Goal: Task Accomplishment & Management: Use online tool/utility

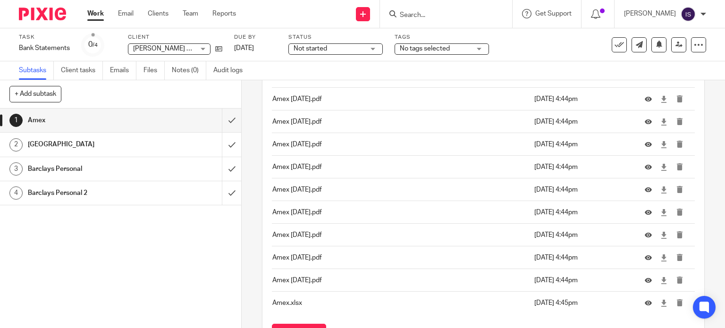
scroll to position [142, 0]
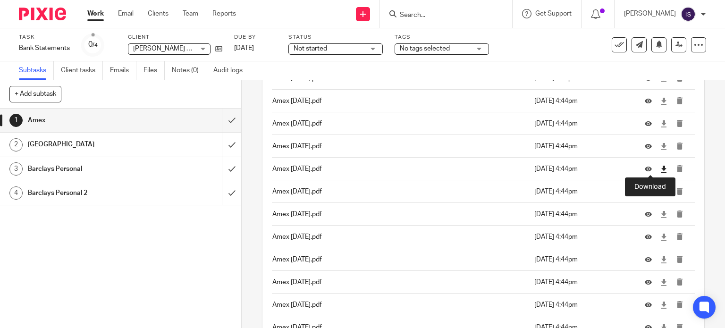
click at [661, 170] on icon at bounding box center [664, 169] width 7 height 7
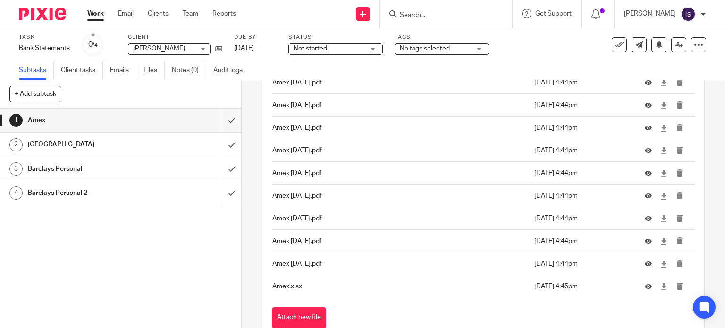
scroll to position [236, 0]
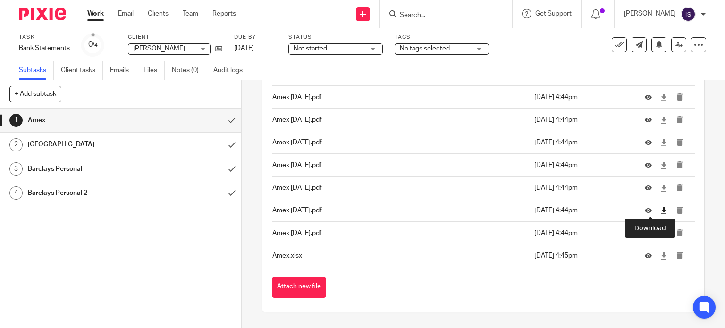
click at [661, 207] on icon at bounding box center [664, 210] width 7 height 7
click at [661, 185] on icon at bounding box center [664, 188] width 7 height 7
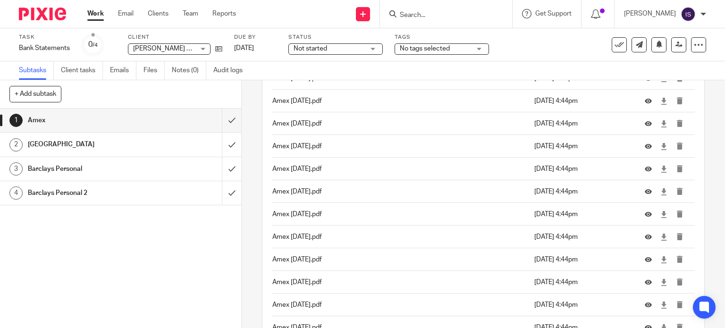
scroll to position [189, 0]
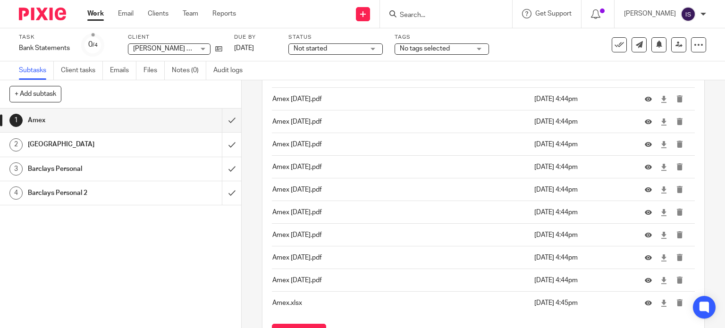
click at [390, 319] on div "Attachments Amex March 25.pdf 22 Sep 2025 4:44pm Amex June 24.pdf 22 Sep 2025 4…" at bounding box center [484, 166] width 424 height 358
click at [349, 209] on p "Amex November 24.pdf" at bounding box center [400, 212] width 257 height 9
click at [312, 185] on p "Amex May 24.pdf" at bounding box center [400, 189] width 257 height 9
click at [305, 166] on p "Amex July 24.pdf" at bounding box center [400, 166] width 257 height 9
click at [304, 146] on p "Amex April 24.pdf" at bounding box center [400, 144] width 257 height 9
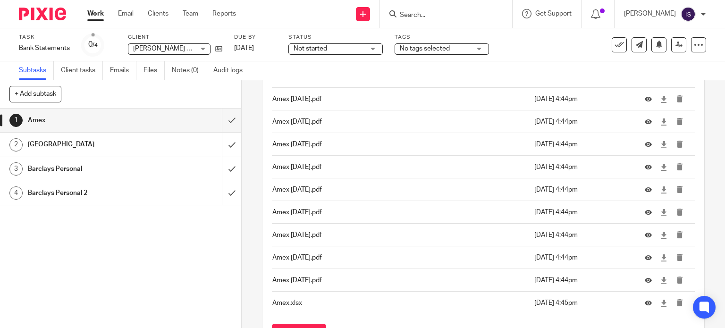
click at [299, 120] on p "Amex December 24.pdf" at bounding box center [400, 121] width 257 height 9
click at [298, 104] on td "Amex September 24.pdf" at bounding box center [401, 99] width 258 height 23
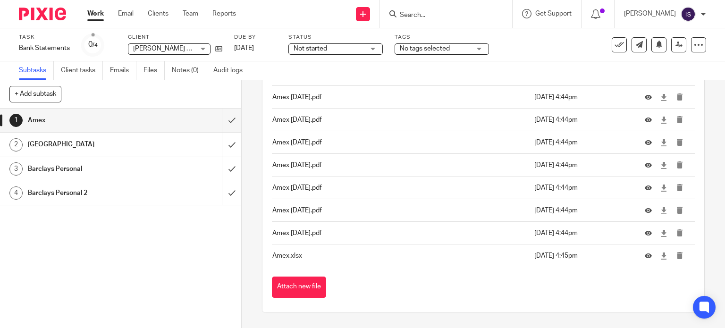
scroll to position [0, 0]
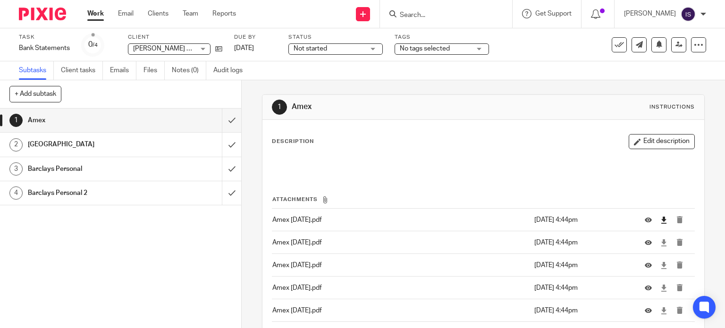
click at [661, 215] on link at bounding box center [664, 219] width 7 height 9
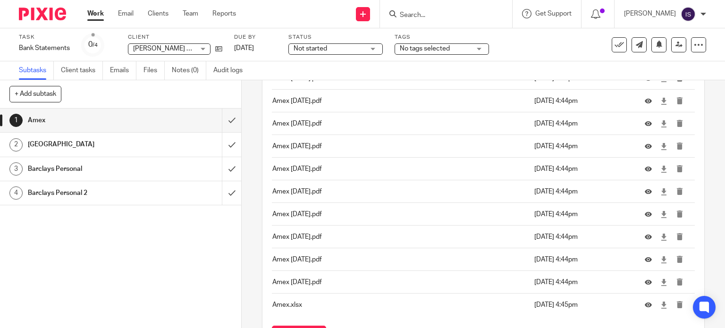
scroll to position [189, 0]
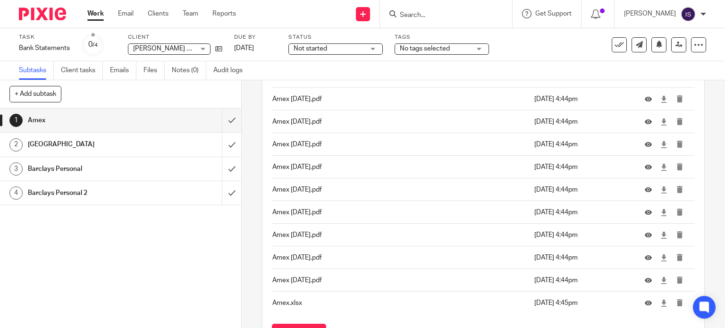
drag, startPoint x: 122, startPoint y: 145, endPoint x: 118, endPoint y: 141, distance: 6.0
click at [121, 144] on h1 "[GEOGRAPHIC_DATA]" at bounding box center [89, 144] width 123 height 14
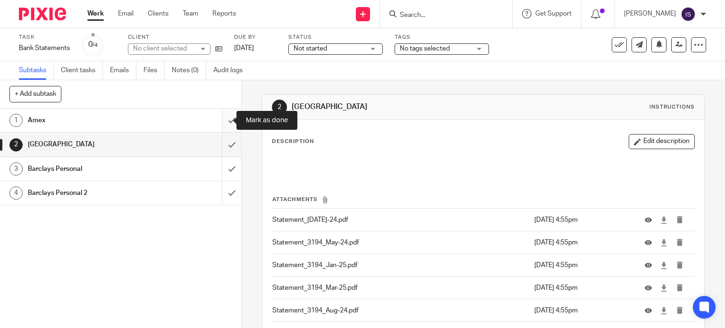
click at [219, 120] on input "submit" at bounding box center [120, 121] width 241 height 24
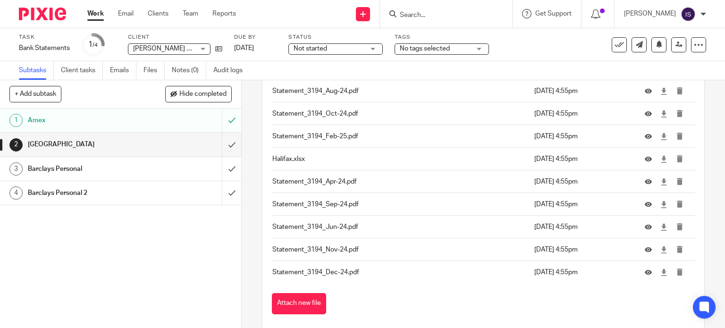
scroll to position [236, 0]
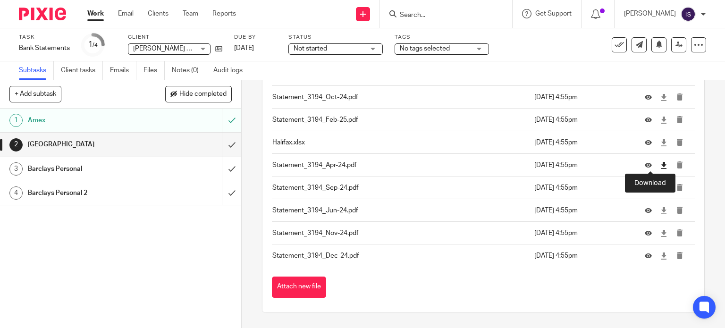
click at [661, 162] on icon at bounding box center [664, 165] width 7 height 7
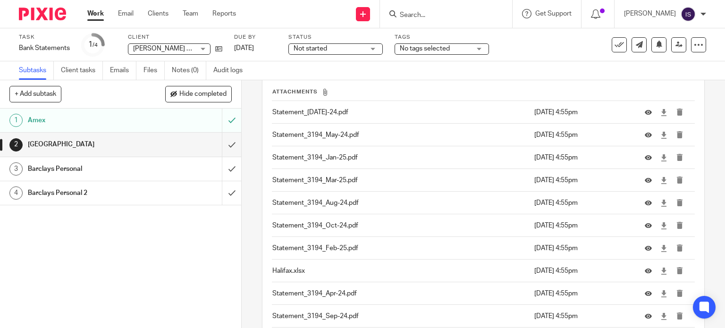
scroll to position [94, 0]
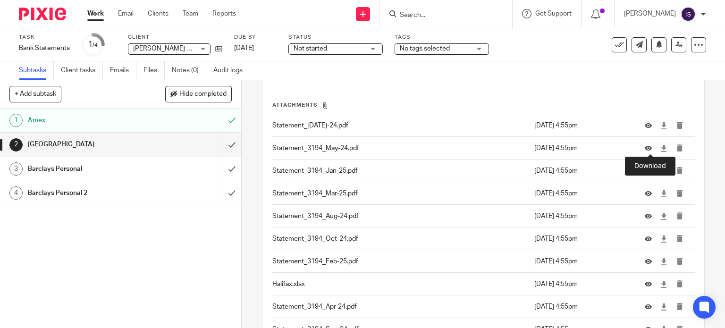
drag, startPoint x: 653, startPoint y: 146, endPoint x: 648, endPoint y: 139, distance: 8.5
click at [661, 146] on icon at bounding box center [664, 148] width 7 height 7
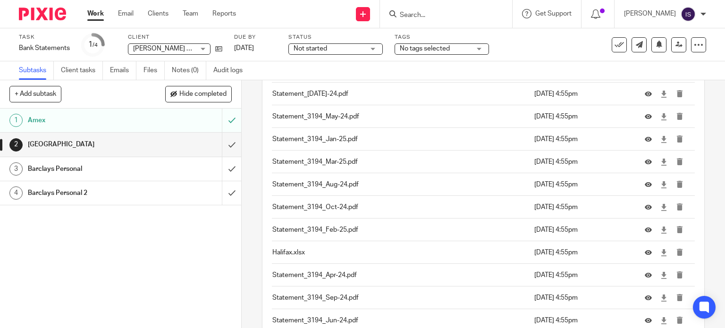
scroll to position [189, 0]
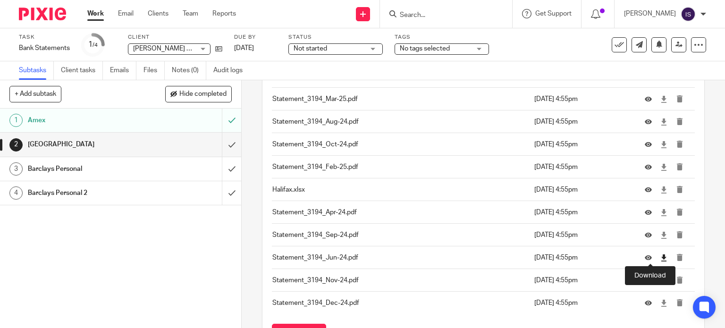
click at [661, 255] on icon at bounding box center [664, 258] width 7 height 7
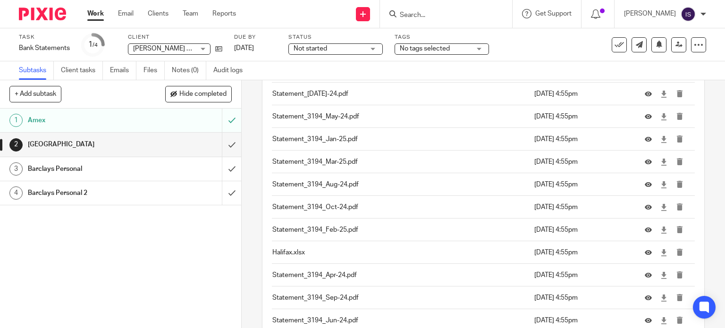
scroll to position [249, 0]
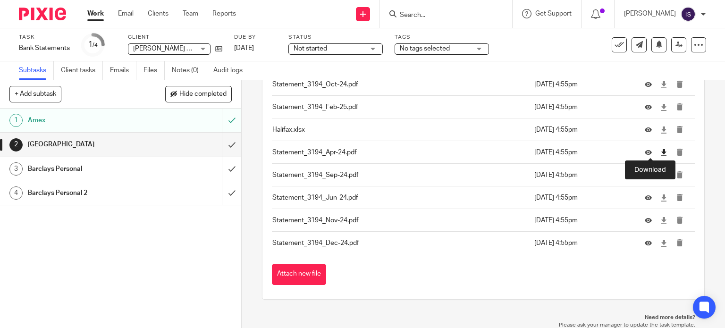
click at [661, 155] on icon at bounding box center [664, 152] width 7 height 7
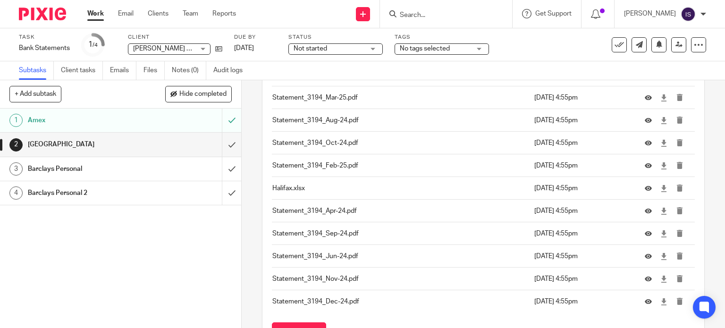
scroll to position [107, 0]
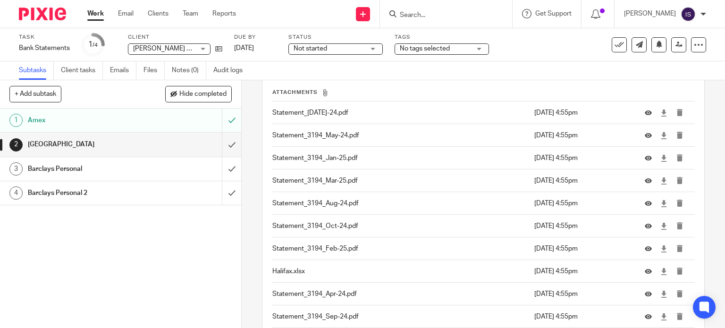
click at [654, 110] on td at bounding box center [665, 113] width 59 height 23
click at [661, 112] on icon at bounding box center [664, 113] width 7 height 7
click at [661, 202] on icon at bounding box center [664, 203] width 7 height 7
click at [661, 312] on link at bounding box center [664, 316] width 7 height 9
click at [661, 225] on icon at bounding box center [664, 226] width 7 height 7
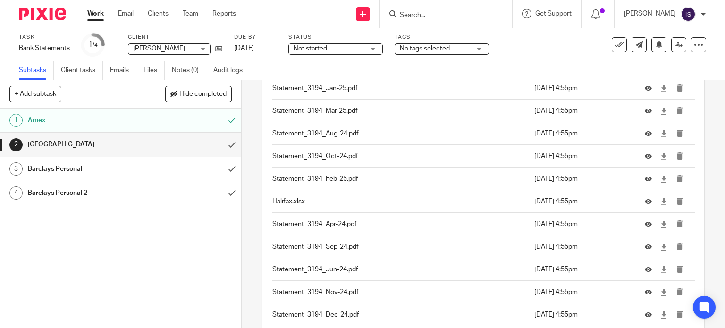
scroll to position [249, 0]
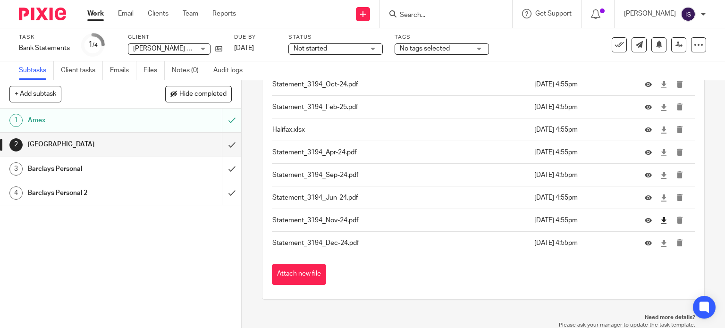
click at [661, 219] on icon at bounding box center [664, 220] width 7 height 7
click at [661, 244] on icon at bounding box center [664, 243] width 7 height 7
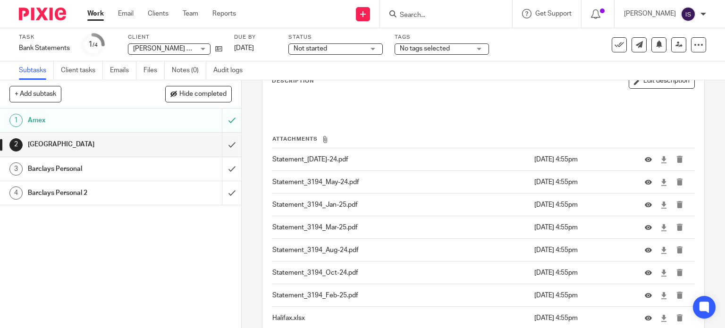
scroll to position [60, 0]
click at [661, 207] on icon at bounding box center [664, 205] width 7 height 7
